Goal: Transaction & Acquisition: Book appointment/travel/reservation

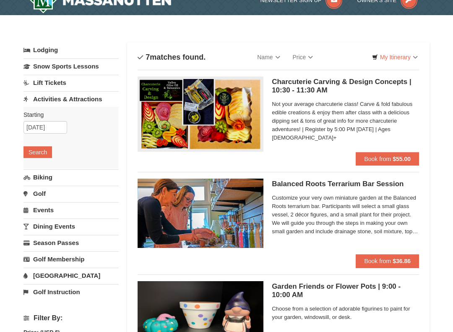
scroll to position [13, 0]
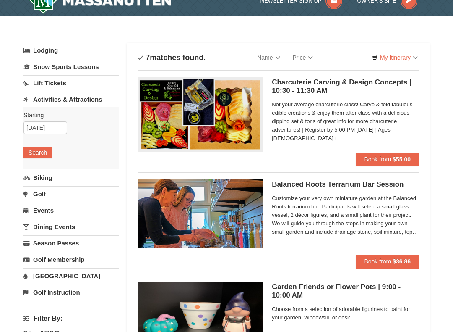
click at [390, 161] on span "Book from" at bounding box center [377, 159] width 27 height 7
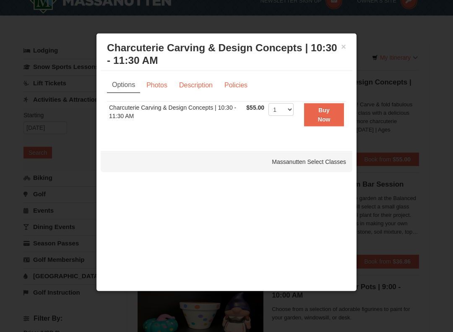
click at [416, 100] on div at bounding box center [226, 166] width 453 height 332
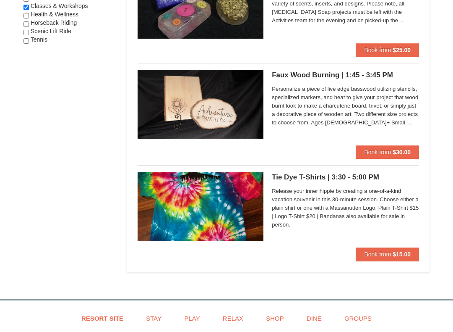
scroll to position [523, 0]
click at [348, 205] on span "Release your inner hippie by creating a one-of-a-kind vacation souvenir in this…" at bounding box center [345, 217] width 147 height 42
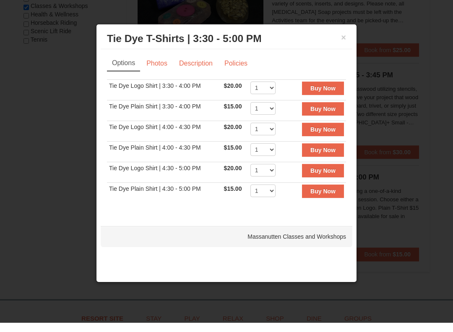
click at [345, 42] on button "×" at bounding box center [343, 46] width 5 height 8
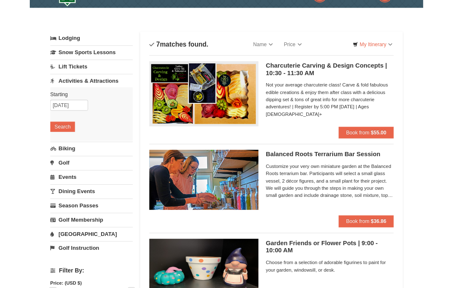
scroll to position [8, 0]
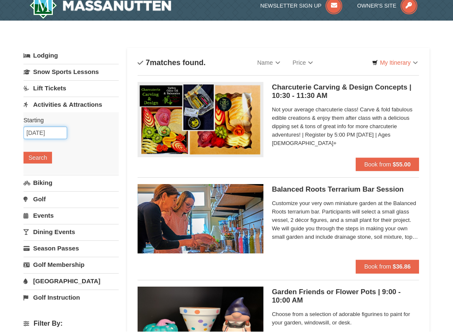
click at [52, 136] on input "10/08/2025" at bounding box center [46, 133] width 44 height 13
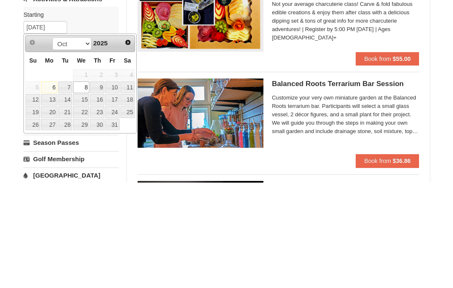
click at [51, 187] on link "6" at bounding box center [49, 193] width 16 height 12
type input "10/06/2025"
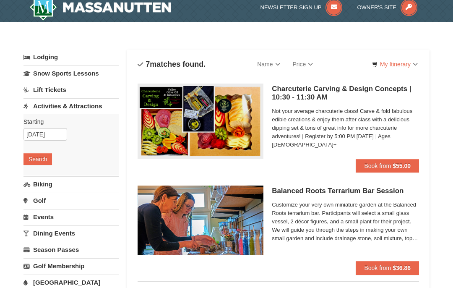
scroll to position [0, 0]
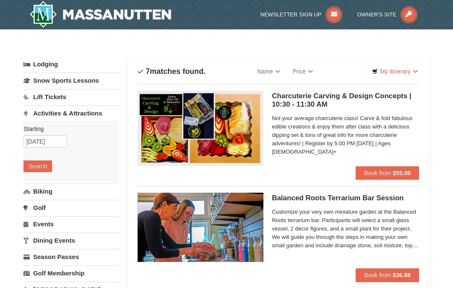
click at [43, 166] on button "Search" at bounding box center [38, 166] width 29 height 12
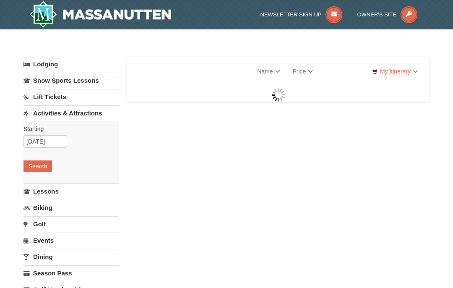
select select "10"
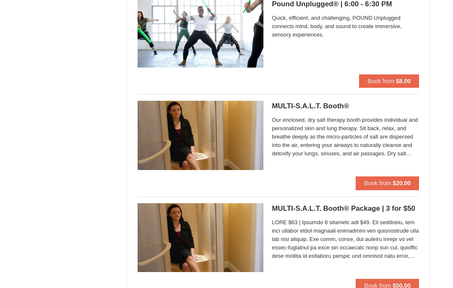
scroll to position [811, 0]
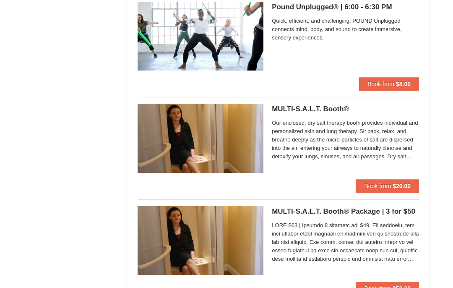
click at [431, 136] on div "× Categories List Filter My Itinerary Questions? [PHONE_NUMBER] Lodging Arrival…" at bounding box center [226, 30] width 423 height 1606
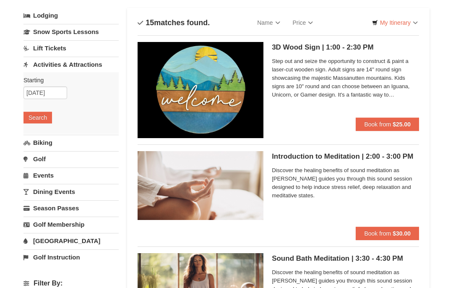
scroll to position [0, 0]
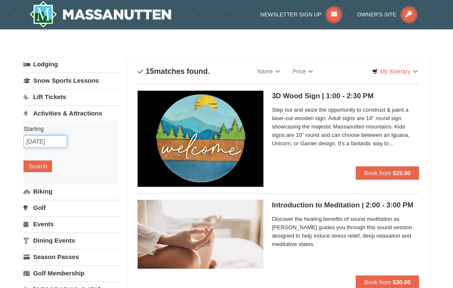
click at [55, 143] on input "10/06/2025" at bounding box center [46, 141] width 44 height 13
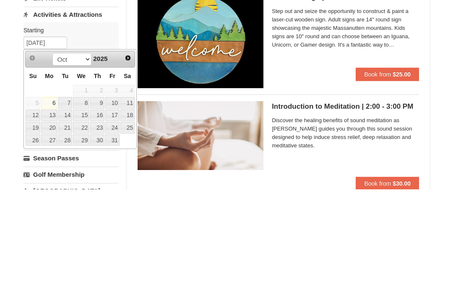
click at [68, 196] on link "7" at bounding box center [65, 202] width 14 height 12
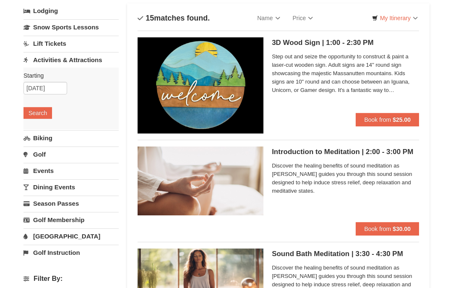
scroll to position [46, 0]
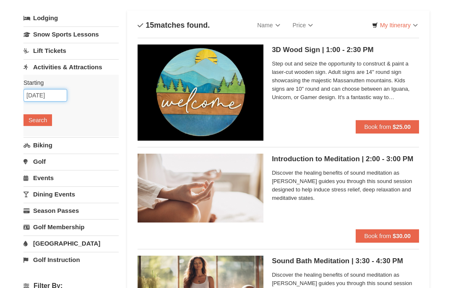
click at [52, 96] on input "[DATE]" at bounding box center [46, 95] width 44 height 13
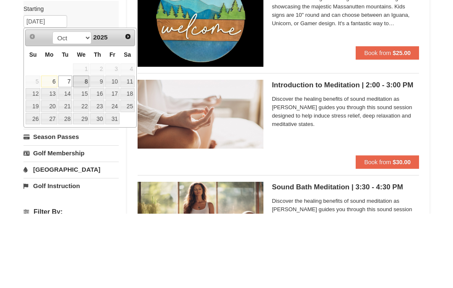
click at [84, 150] on link "8" at bounding box center [81, 156] width 16 height 12
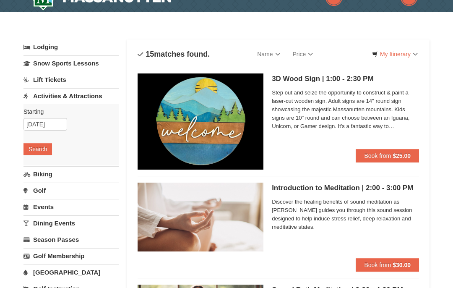
scroll to position [17, 0]
click at [49, 125] on input "[DATE]" at bounding box center [46, 124] width 44 height 13
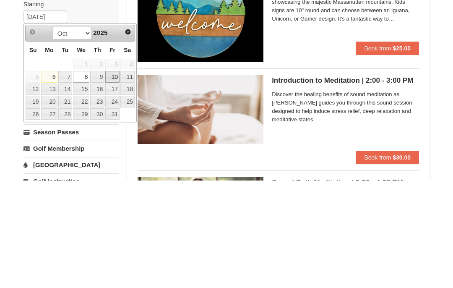
click at [108, 179] on link "10" at bounding box center [112, 185] width 14 height 12
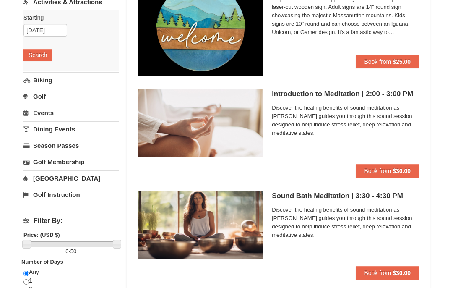
scroll to position [92, 0]
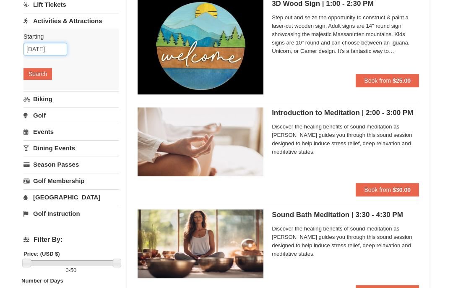
click at [50, 50] on input "[DATE]" at bounding box center [46, 49] width 44 height 13
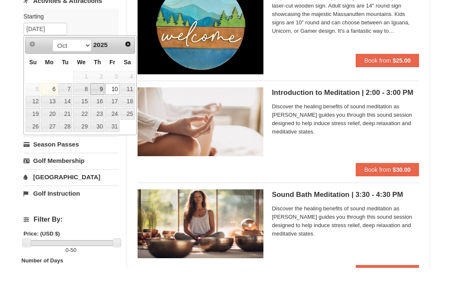
click at [101, 103] on link "9" at bounding box center [97, 109] width 14 height 12
type input "10/09/2025"
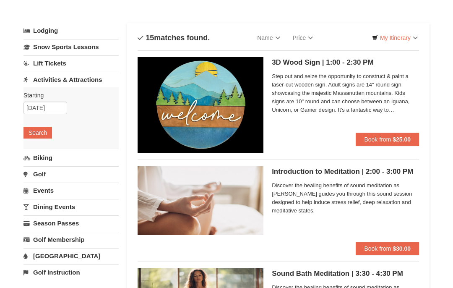
scroll to position [35, 0]
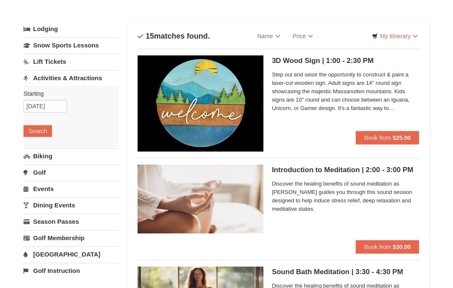
click at [44, 132] on button "Search" at bounding box center [38, 131] width 29 height 12
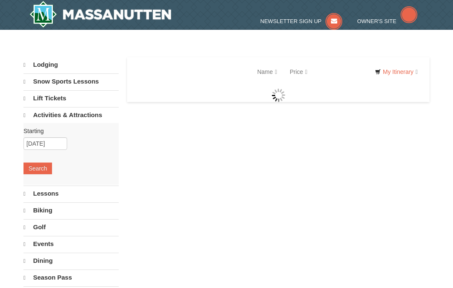
select select "10"
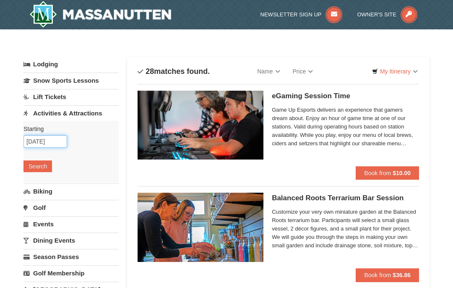
click at [50, 145] on input "[DATE]" at bounding box center [46, 141] width 44 height 13
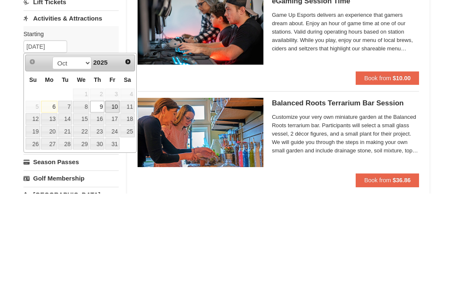
click at [116, 196] on link "10" at bounding box center [112, 202] width 14 height 12
type input "[DATE]"
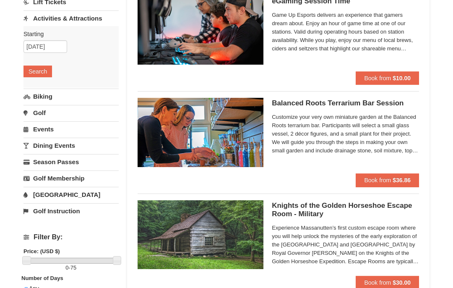
click at [39, 71] on button "Search" at bounding box center [38, 71] width 29 height 12
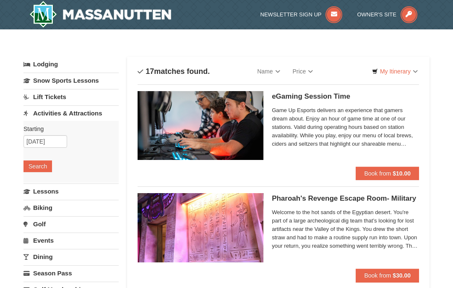
select select "10"
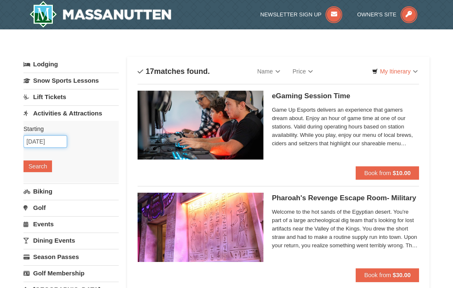
click at [50, 143] on input "10/10/2025" at bounding box center [46, 141] width 44 height 13
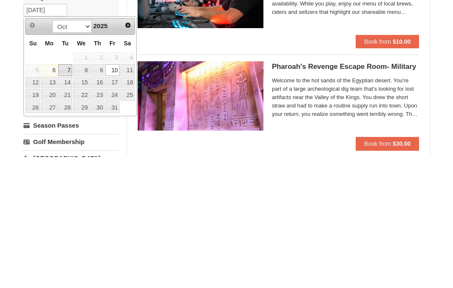
click at [67, 196] on link "7" at bounding box center [65, 202] width 14 height 12
type input "10/07/2025"
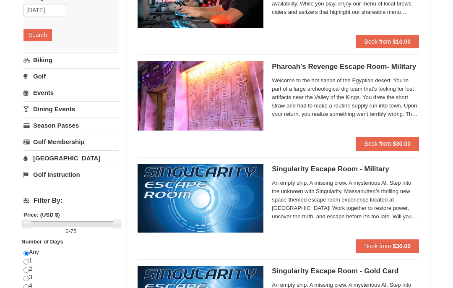
click at [42, 38] on button "Search" at bounding box center [38, 35] width 29 height 12
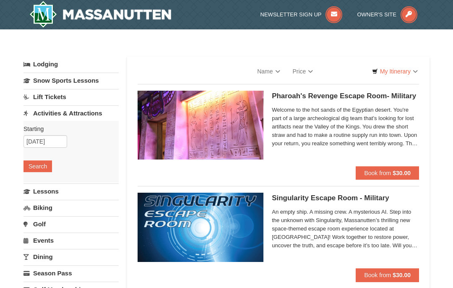
select select "10"
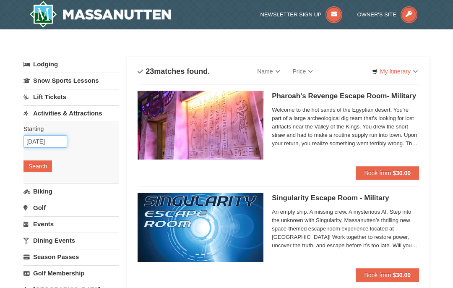
click at [52, 144] on input "10/07/2025" at bounding box center [46, 141] width 44 height 13
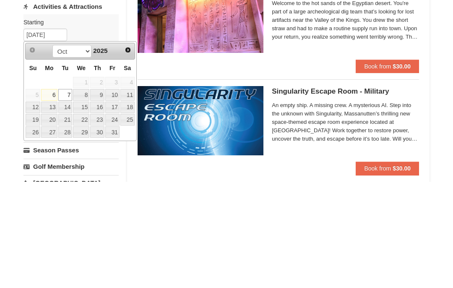
click at [84, 196] on link "8" at bounding box center [81, 202] width 16 height 12
type input "[DATE]"
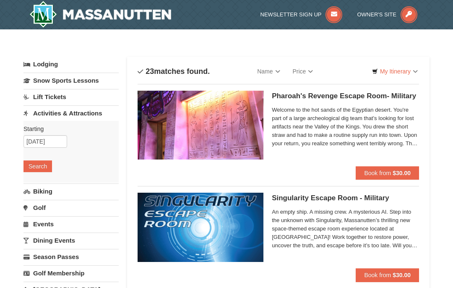
click at [42, 166] on button "Search" at bounding box center [38, 166] width 29 height 12
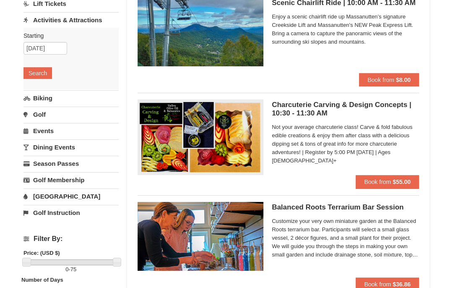
scroll to position [100, 0]
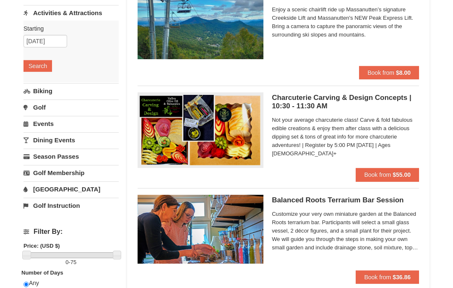
click at [385, 173] on span "Book from" at bounding box center [377, 174] width 27 height 7
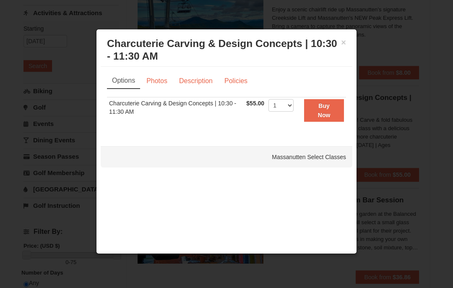
click at [327, 111] on strong "Buy Now" at bounding box center [324, 110] width 13 height 16
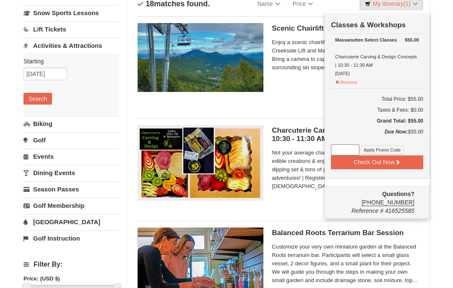
scroll to position [73, 0]
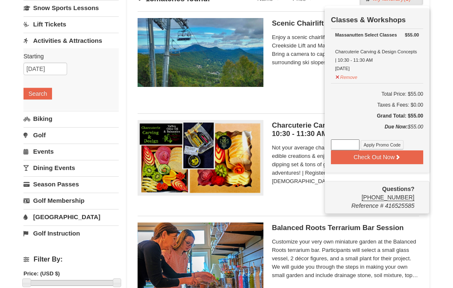
click at [403, 159] on button "Check Out Now" at bounding box center [377, 156] width 92 height 13
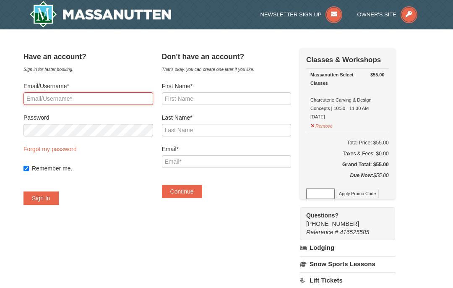
click at [138, 104] on input "Email/Username*" at bounding box center [89, 98] width 130 height 13
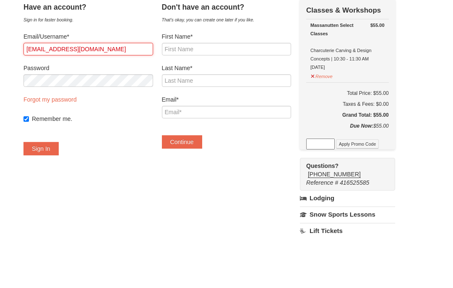
type input "[EMAIL_ADDRESS][DOMAIN_NAME]"
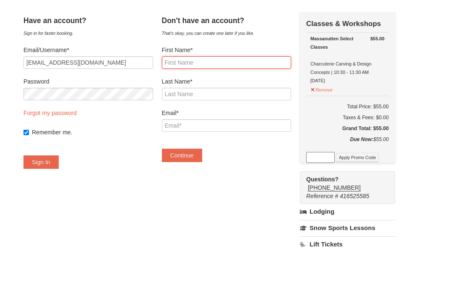
click at [230, 92] on input "First Name*" at bounding box center [227, 98] width 130 height 13
type input "Jane"
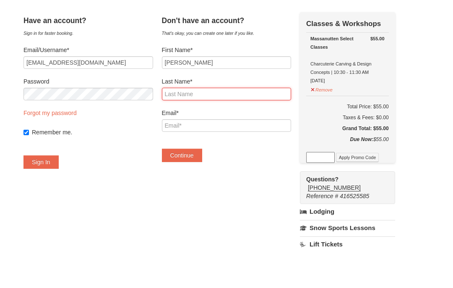
click at [218, 124] on input "Last Name*" at bounding box center [227, 130] width 130 height 13
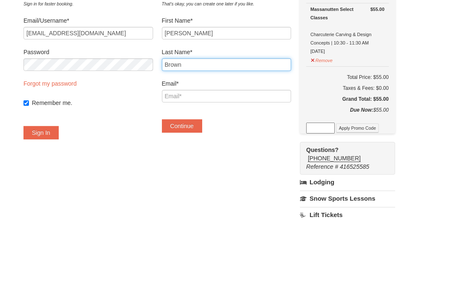
type input "Brown"
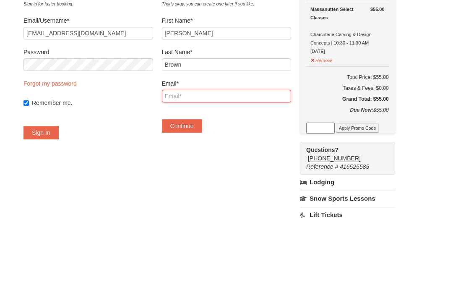
click at [222, 155] on input "Email*" at bounding box center [227, 161] width 130 height 13
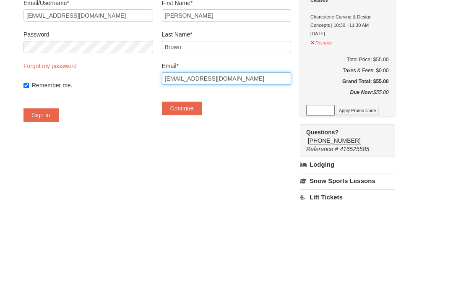
type input "[EMAIL_ADDRESS][DOMAIN_NAME]"
click at [201, 185] on button "Continue" at bounding box center [182, 191] width 40 height 13
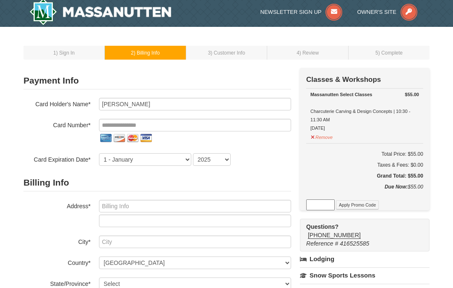
scroll to position [5, 0]
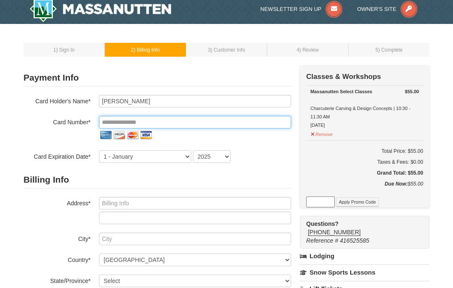
click at [172, 124] on input "tel" at bounding box center [195, 122] width 192 height 13
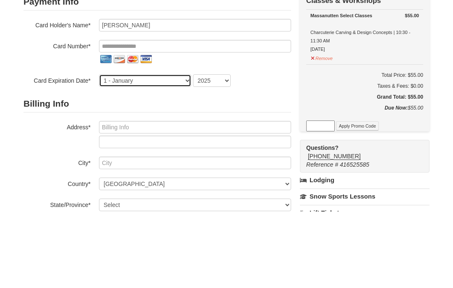
click at [186, 151] on select "1 - [DATE] - [DATE] - [DATE] - [DATE] - [DATE] - [DATE] - [DATE] - [DATE] - [DA…" at bounding box center [145, 157] width 92 height 13
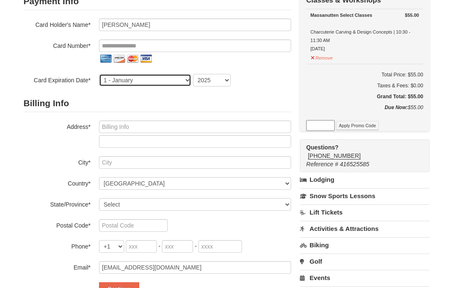
select select "3"
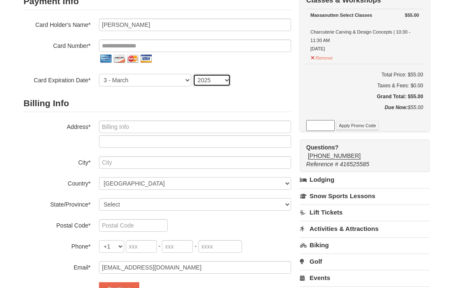
click at [223, 86] on select "2025 2026 2027 2028 2029 2030 2031 2032 2033 2034" at bounding box center [212, 80] width 38 height 13
select select "2026"
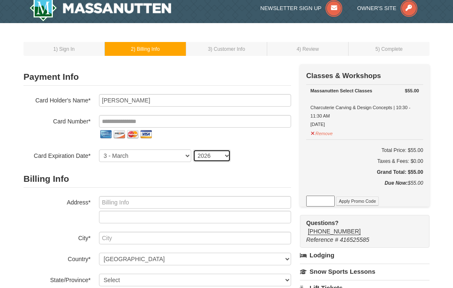
scroll to position [3, 0]
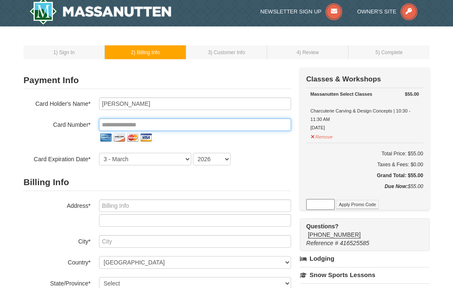
click at [180, 123] on input "tel" at bounding box center [195, 124] width 192 height 13
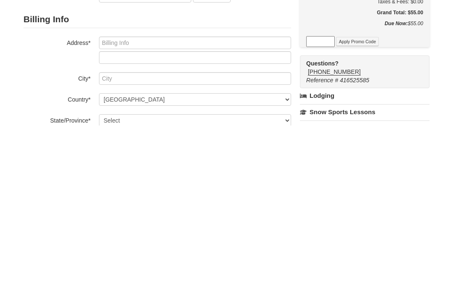
type input "**********"
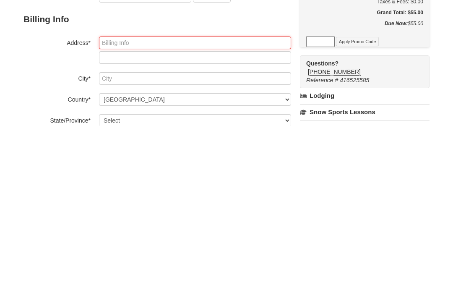
click at [178, 199] on input "text" at bounding box center [195, 205] width 192 height 13
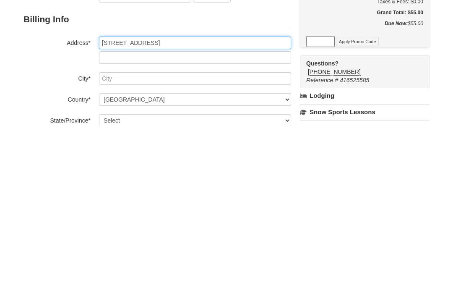
type input "25 Falling Water Drive"
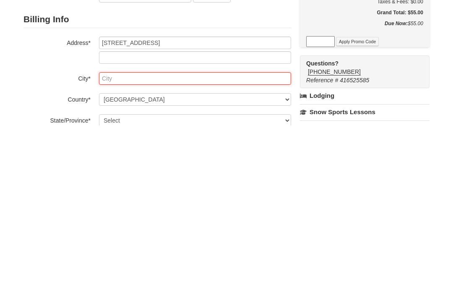
click at [167, 235] on input "text" at bounding box center [195, 241] width 192 height 13
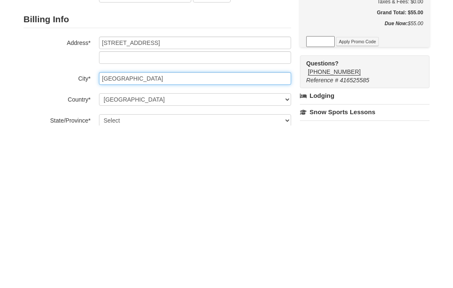
type input "Durham"
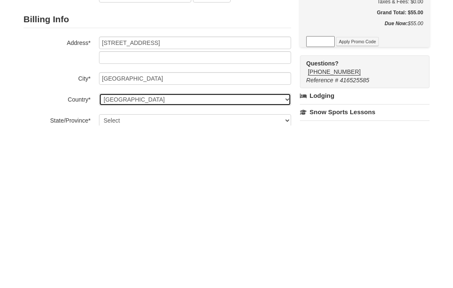
click at [290, 256] on select "----- Select ------ Afghanistan Åland Islands Albania Algeria American Samoa An…" at bounding box center [195, 262] width 192 height 13
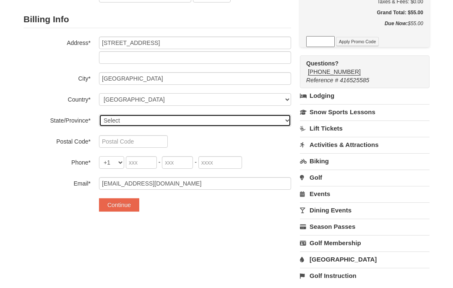
click at [284, 123] on select "Select Alabama Alaska American Samoa Arizona Arkansas California Colorado Conne…" at bounding box center [195, 120] width 192 height 13
select select "NC"
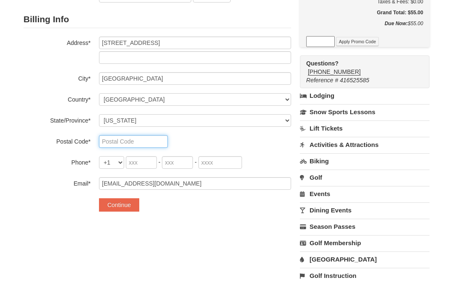
click at [157, 141] on input "text" at bounding box center [133, 141] width 69 height 13
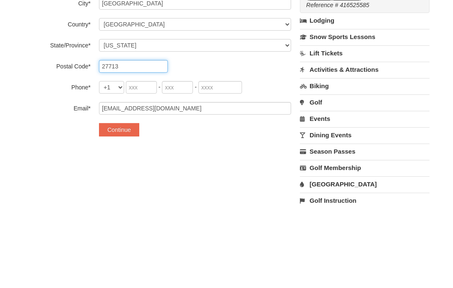
type input "27713"
click at [156, 157] on input "tel" at bounding box center [141, 163] width 31 height 13
type input "919"
click at [191, 157] on input "tel" at bounding box center [177, 163] width 31 height 13
type input "949"
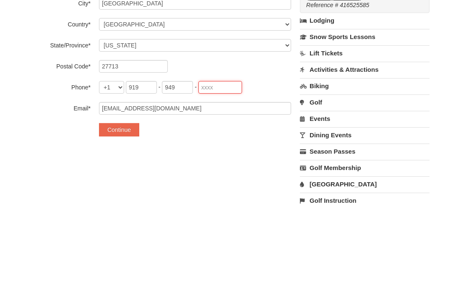
click at [233, 157] on input "tel" at bounding box center [221, 163] width 44 height 13
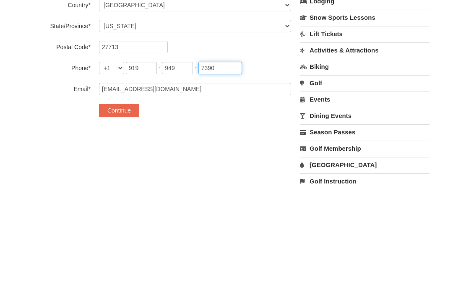
type input "7390"
click at [127, 199] on button "Continue" at bounding box center [119, 205] width 40 height 13
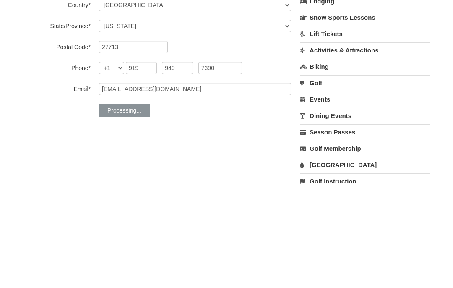
scroll to position [260, 0]
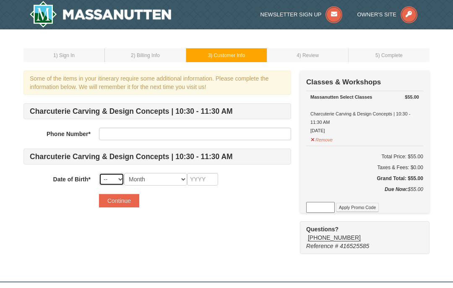
click at [122, 179] on select "-- 01 02 03 04 05 06 07 08 09 10 11 12 13 14 15 16 17 18 19 20 21 22 23 24 25 2…" at bounding box center [111, 179] width 25 height 13
select select "06"
click at [187, 181] on select "Month January February March April May June July August September October Novem…" at bounding box center [155, 179] width 63 height 13
select select "06"
click at [121, 180] on select "-- 01 02 03 04 05 06 07 08 09 10 11 12 13 14 15 16 17 18 19 20 21 22 23 24 25 2…" at bounding box center [111, 179] width 25 height 13
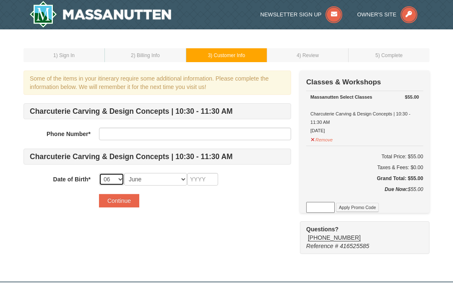
select select "11"
click at [217, 178] on input "text" at bounding box center [202, 179] width 31 height 13
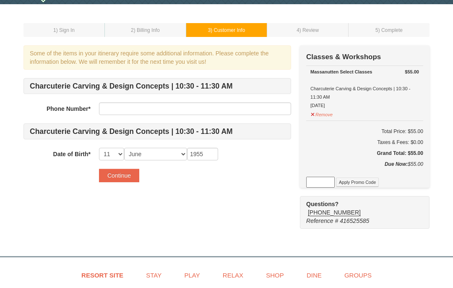
scroll to position [17, 0]
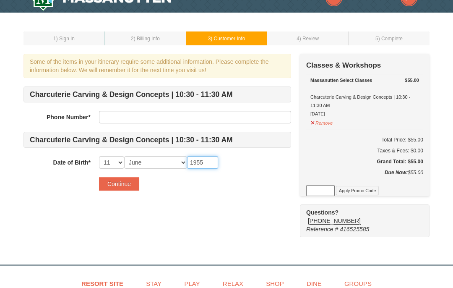
type input "1955"
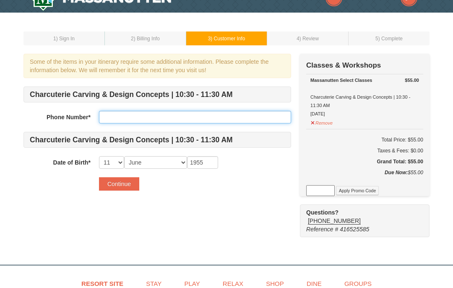
click at [141, 115] on input "text" at bounding box center [195, 117] width 192 height 13
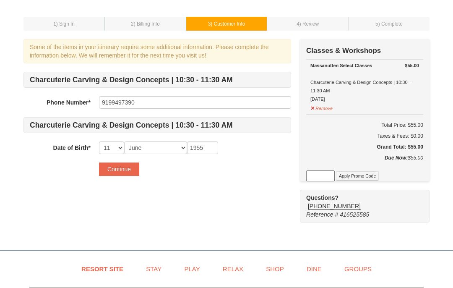
scroll to position [31, 0]
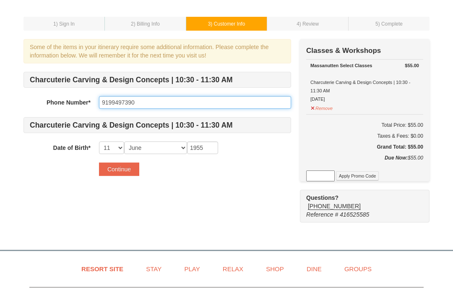
type input "9199497390"
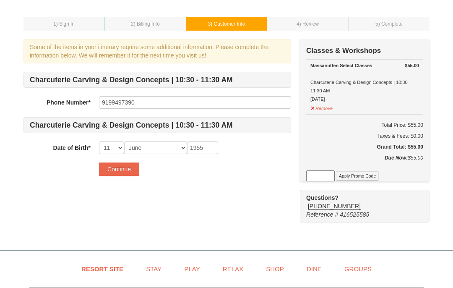
click at [123, 171] on button "Continue" at bounding box center [119, 168] width 40 height 13
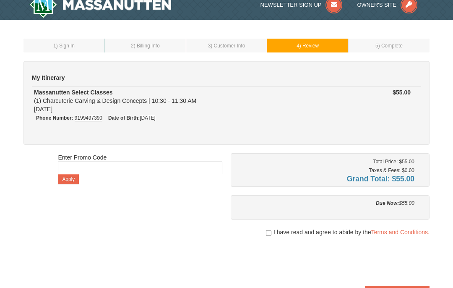
scroll to position [11, 0]
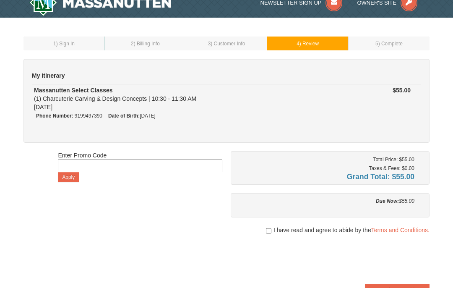
click at [268, 232] on input "checkbox" at bounding box center [268, 231] width 5 height 7
checkbox input "true"
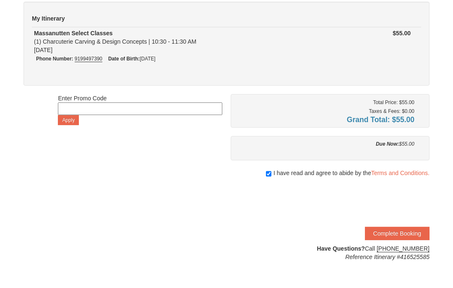
scroll to position [69, 0]
click at [393, 236] on button "Complete Booking" at bounding box center [397, 233] width 65 height 13
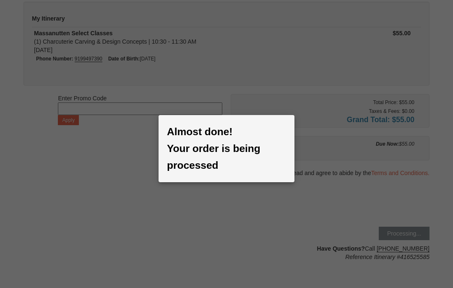
scroll to position [103, 0]
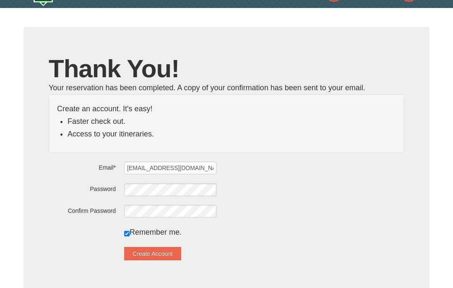
scroll to position [22, 0]
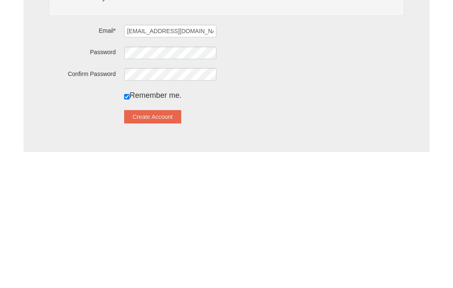
click at [178, 246] on button "Create Account" at bounding box center [152, 252] width 57 height 13
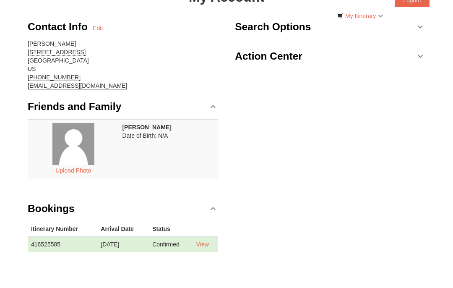
scroll to position [63, 0]
click at [209, 246] on link "View" at bounding box center [202, 244] width 13 height 7
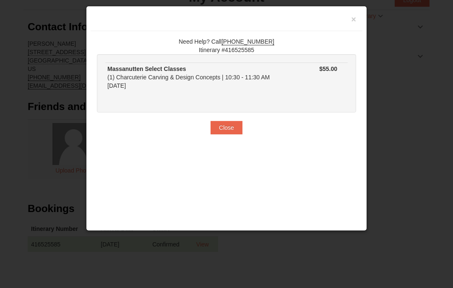
click at [231, 130] on button "Close" at bounding box center [227, 127] width 32 height 13
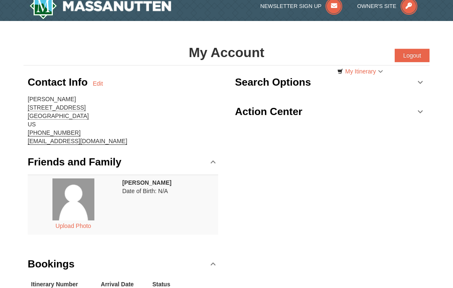
scroll to position [0, 0]
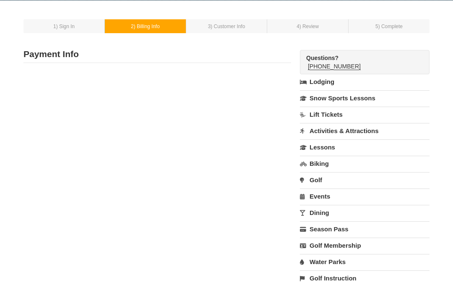
scroll to position [30, 0]
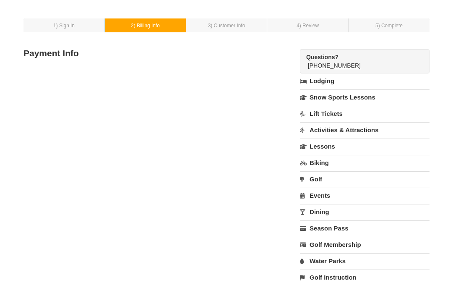
click at [371, 132] on link "Activities & Attractions" at bounding box center [365, 130] width 130 height 16
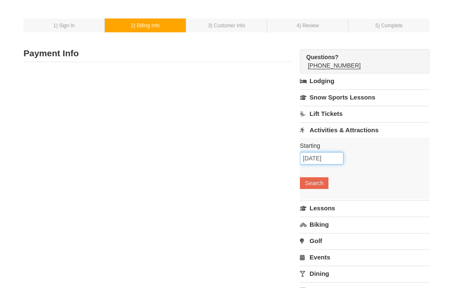
click at [336, 158] on input "[DATE]" at bounding box center [322, 158] width 44 height 13
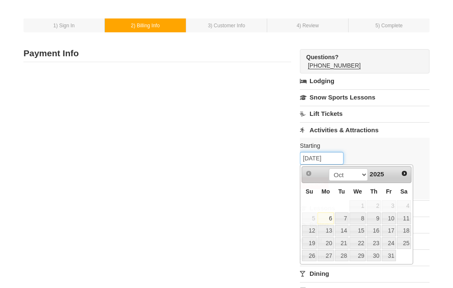
scroll to position [29, 0]
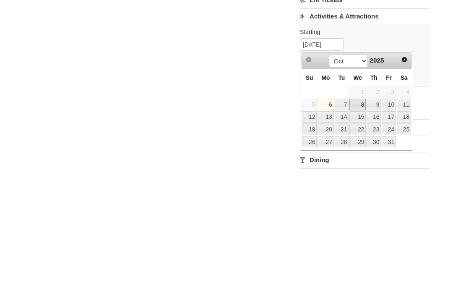
click at [362, 213] on link "8" at bounding box center [358, 219] width 16 height 12
type input "[DATE]"
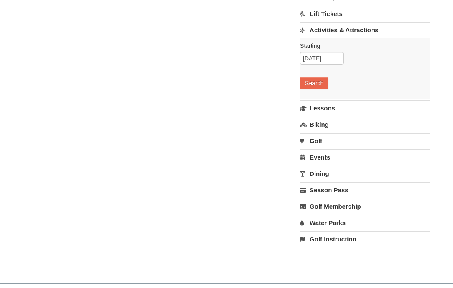
scroll to position [130, 0]
click at [319, 84] on button "Search" at bounding box center [314, 83] width 29 height 12
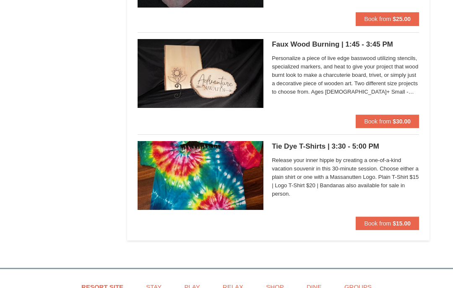
scroll to position [1688, 0]
